Goal: Find specific page/section: Find specific page/section

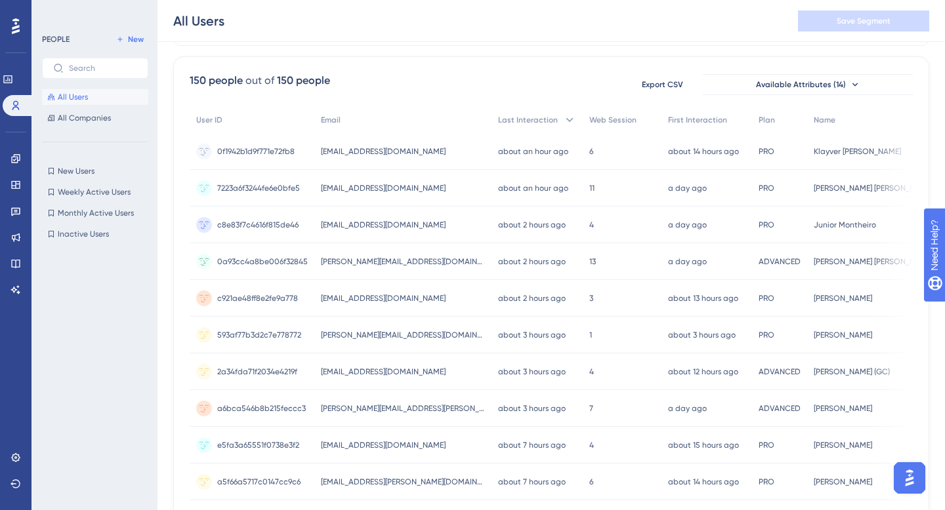
scroll to position [87, 0]
click at [334, 49] on div "Filter 150 people out of 150 people Export CSV Available Attributes (14) User I…" at bounding box center [551, 461] width 756 height 929
click at [92, 119] on span "All Companies" at bounding box center [84, 118] width 53 height 10
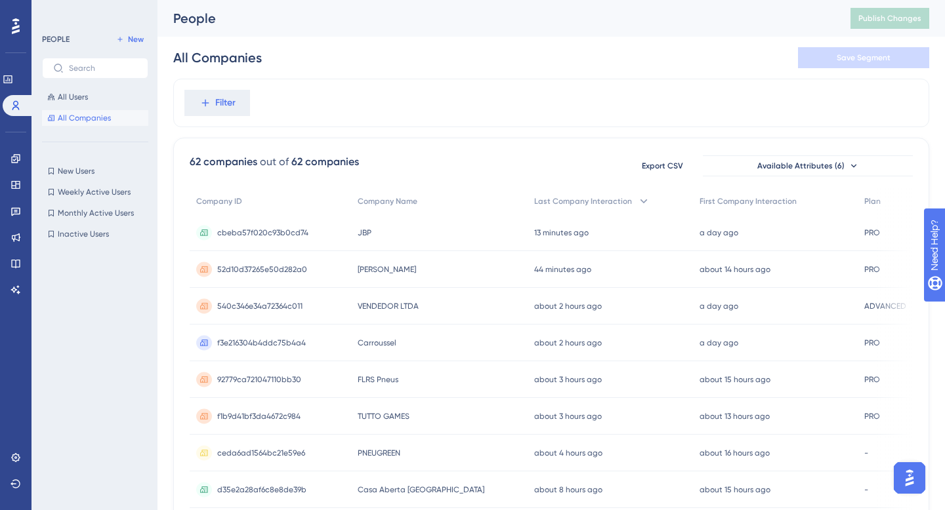
click at [394, 117] on div "Filter" at bounding box center [551, 103] width 756 height 49
